Goal: Download file/media

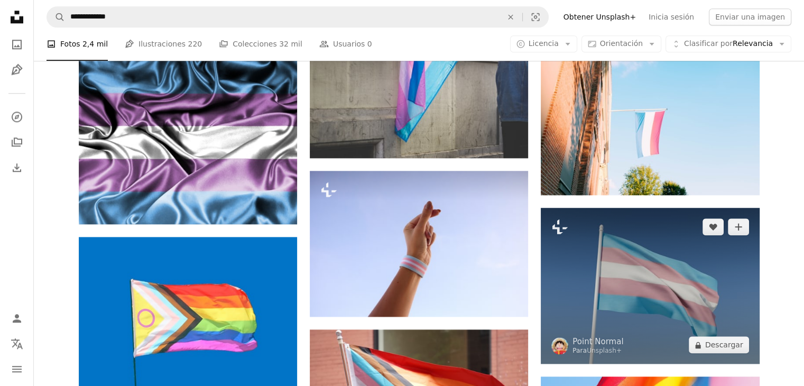
scroll to position [1163, 0]
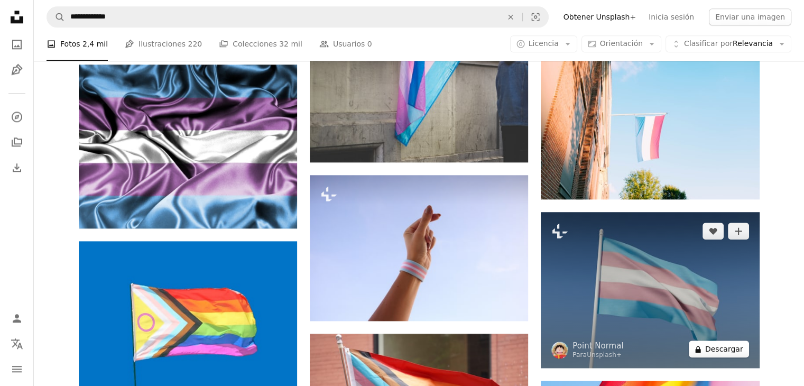
click at [733, 350] on button "A lock Descargar" at bounding box center [719, 348] width 60 height 17
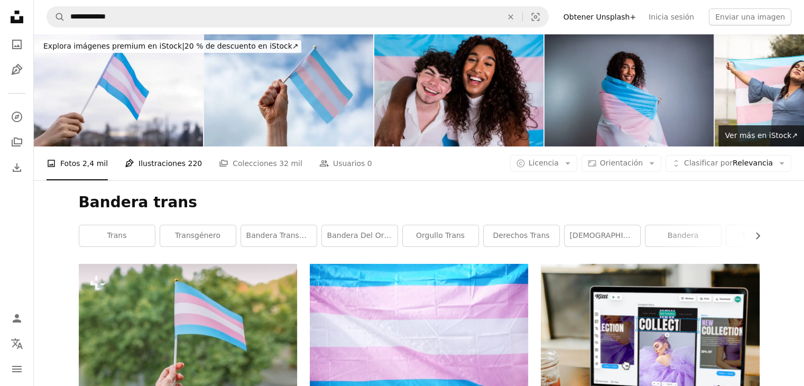
click at [149, 166] on link "Pen Tool Ilustraciones 220" at bounding box center [163, 163] width 77 height 34
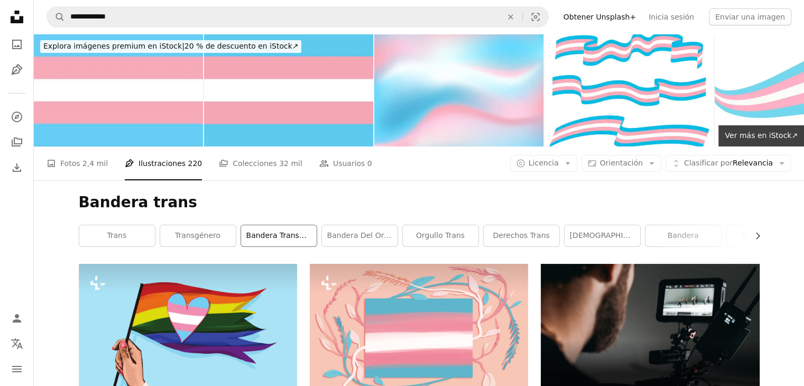
click at [300, 232] on link "Bandera transgénero" at bounding box center [279, 235] width 76 height 21
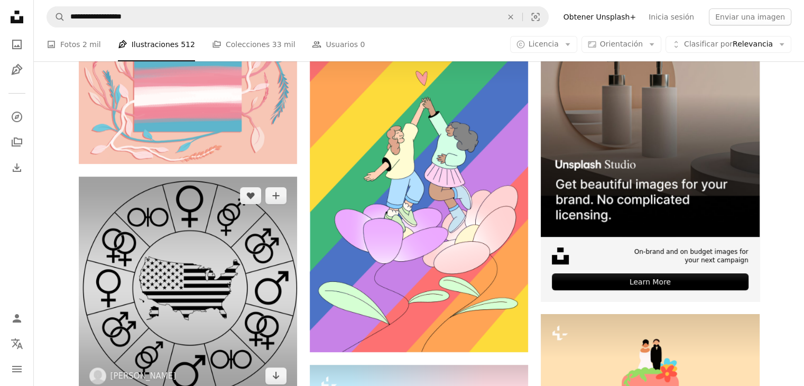
scroll to position [159, 0]
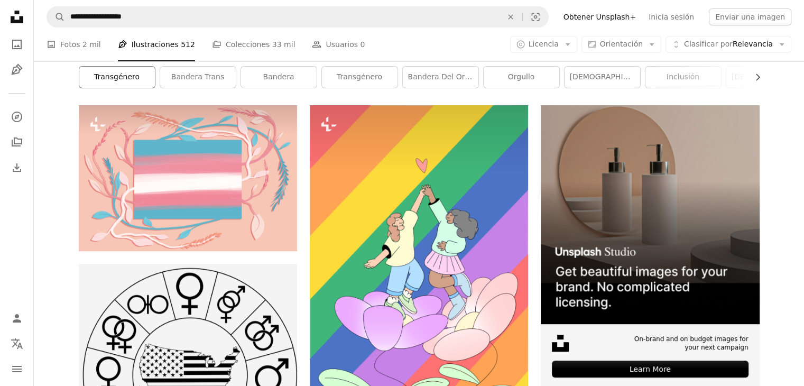
click at [116, 75] on link "transgénero" at bounding box center [117, 77] width 76 height 21
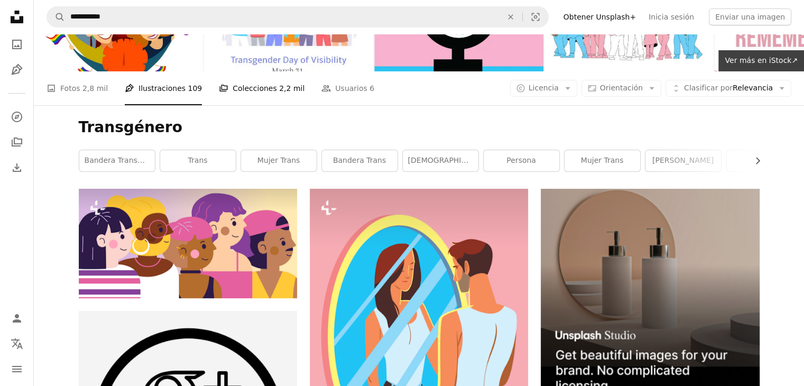
scroll to position [53, 0]
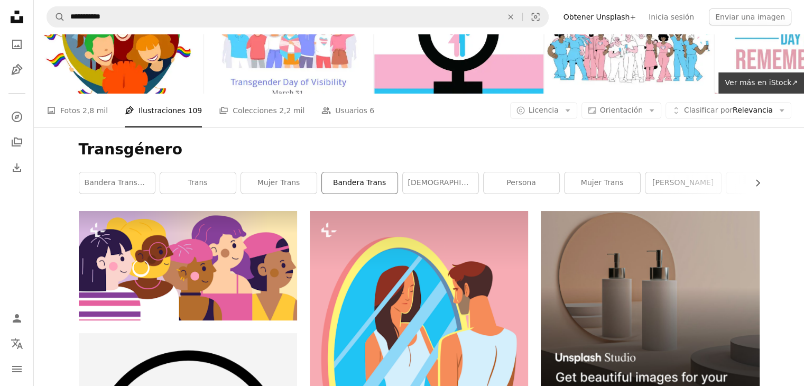
click at [379, 185] on link "Bandera Trans" at bounding box center [360, 182] width 76 height 21
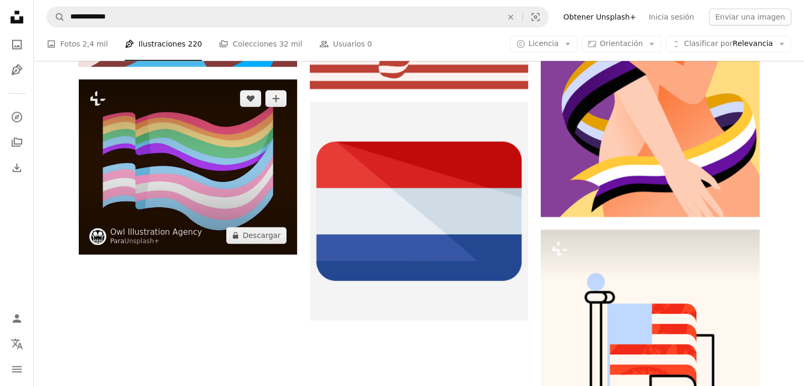
scroll to position [1427, 0]
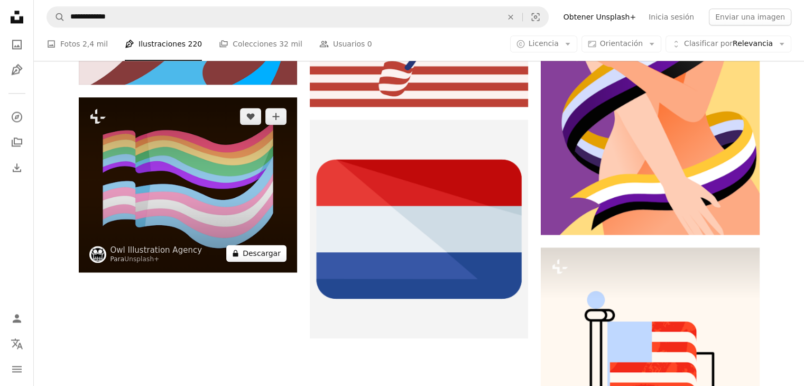
click at [264, 255] on button "A lock Descargar" at bounding box center [256, 253] width 60 height 17
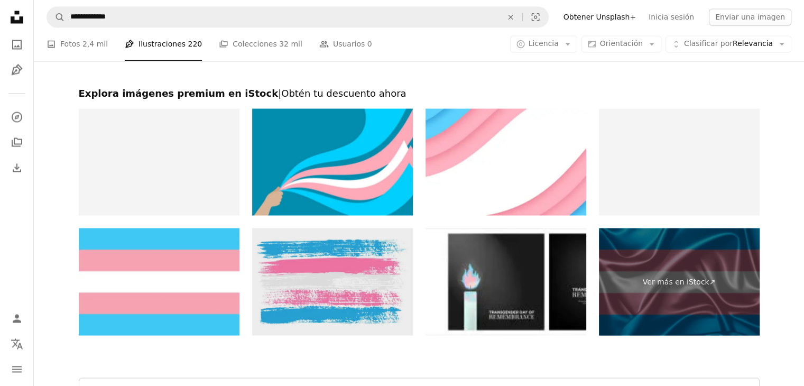
scroll to position [1884, 0]
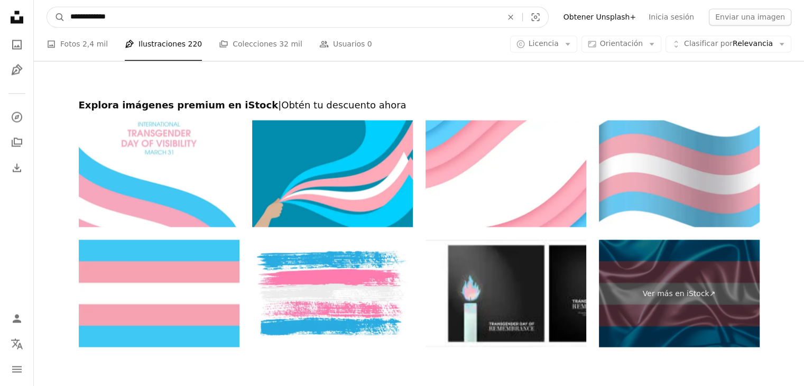
click at [410, 7] on input "**********" at bounding box center [282, 17] width 434 height 20
